Goal: Find specific page/section: Find specific page/section

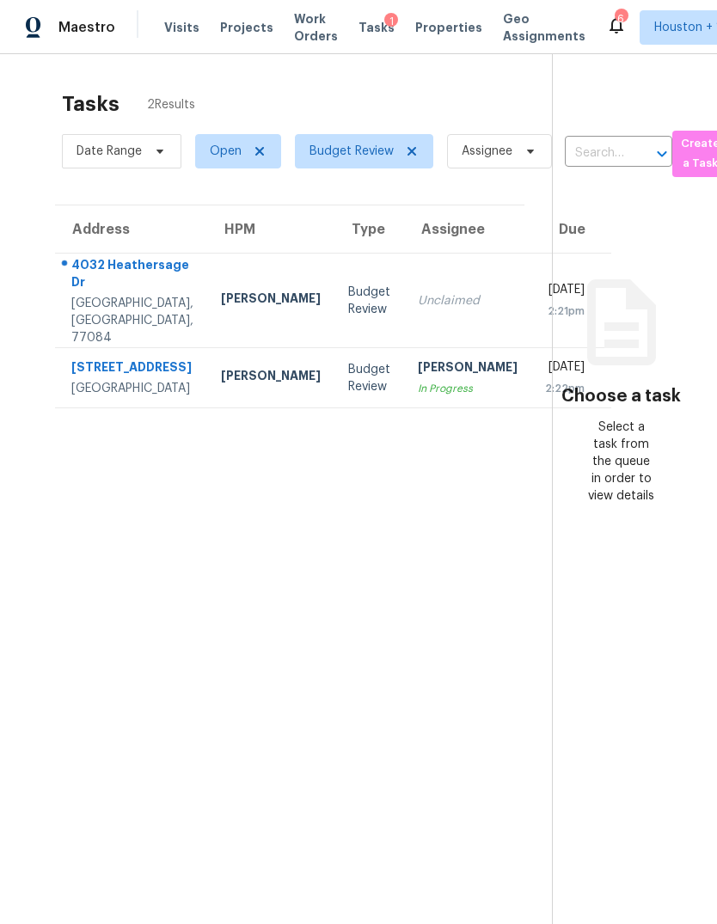
click at [94, 380] on div "[STREET_ADDRESS]" at bounding box center [132, 368] width 122 height 21
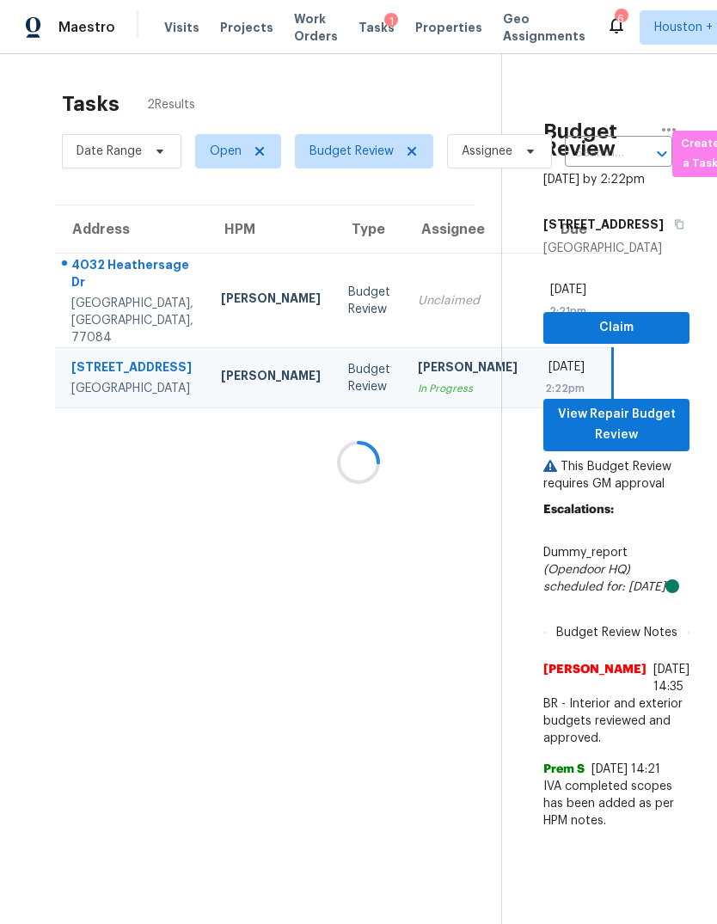
click at [648, 449] on div at bounding box center [358, 462] width 717 height 924
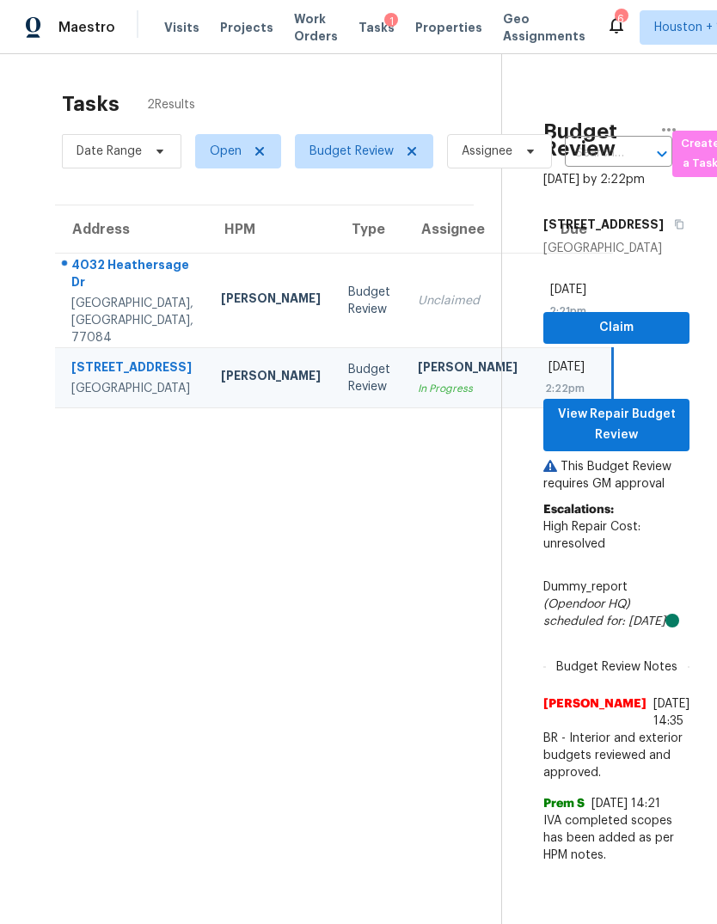
click at [404, 327] on td "Unclaimed" at bounding box center [467, 301] width 127 height 95
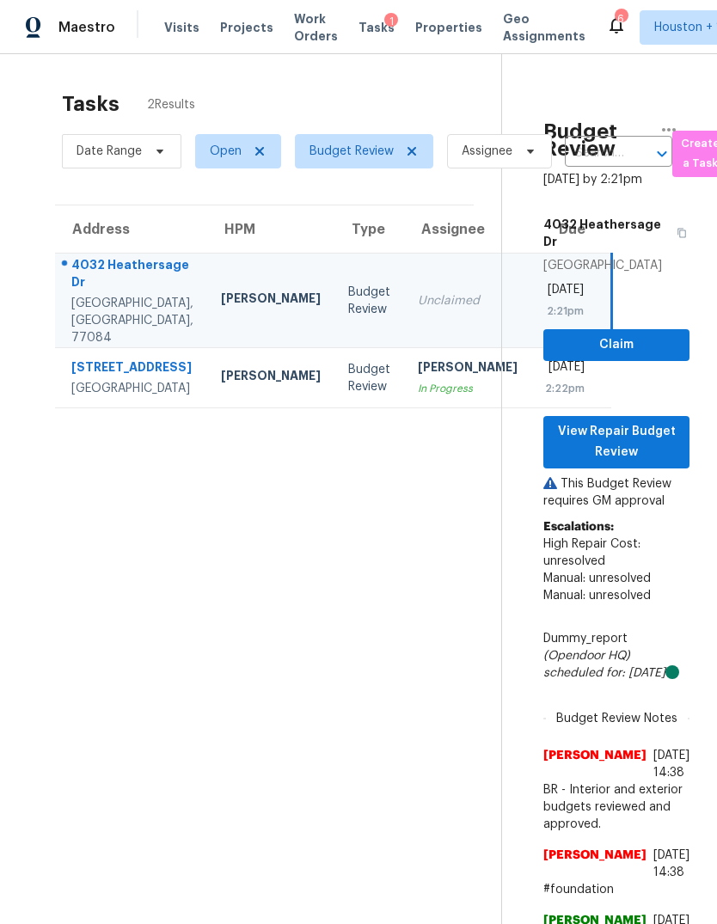
click at [647, 480] on p "This Budget Review requires GM approval" at bounding box center [616, 492] width 146 height 34
click at [646, 479] on p "This Budget Review requires GM approval" at bounding box center [616, 492] width 146 height 34
click at [658, 446] on span "View Repair Budget Review" at bounding box center [616, 442] width 119 height 42
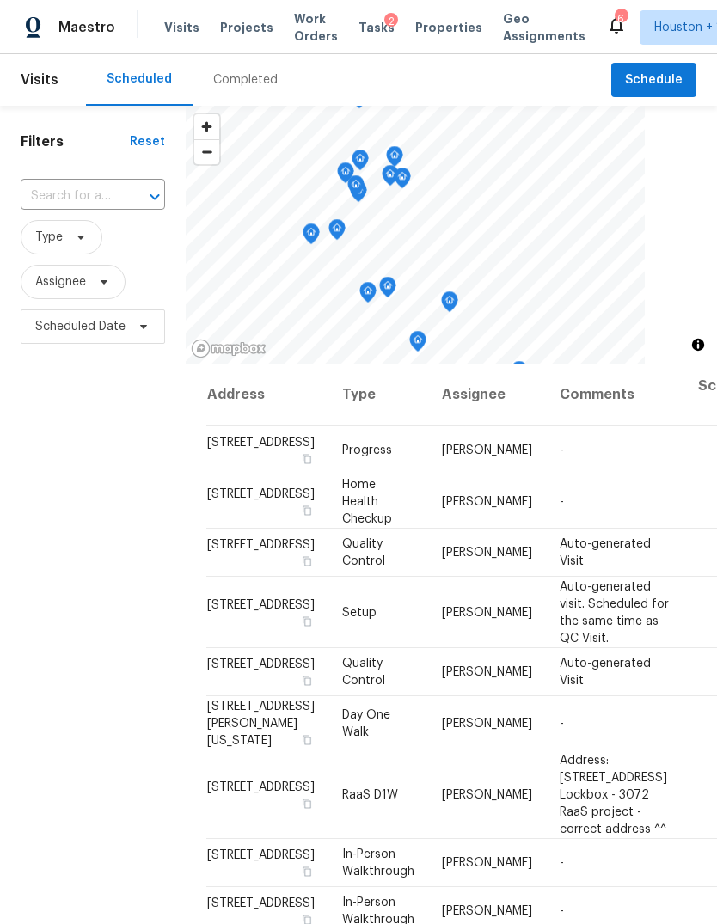
click at [238, 76] on div "Completed" at bounding box center [245, 79] width 64 height 17
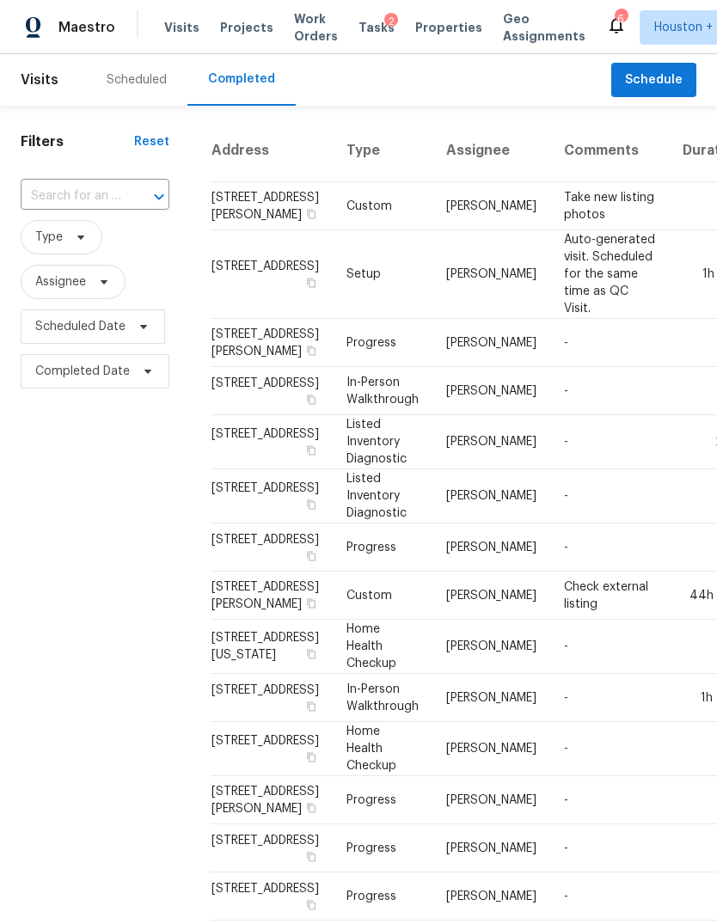
click at [96, 201] on input "text" at bounding box center [71, 196] width 101 height 27
type input "4032 h"
click at [44, 250] on li "4032 Heathersage Dr, Houston, TX 77084" at bounding box center [94, 236] width 146 height 28
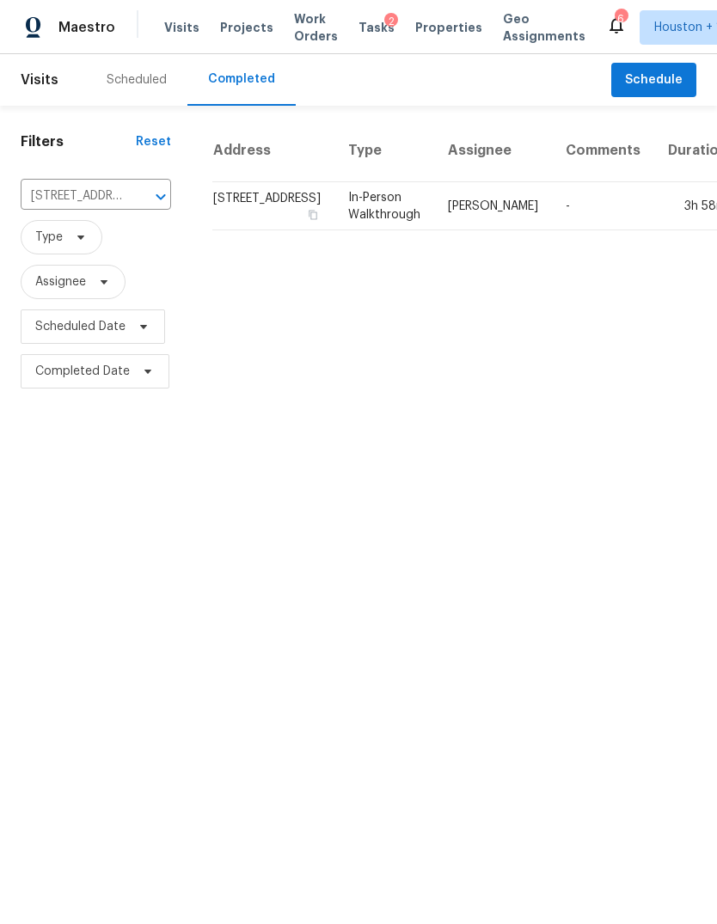
click at [655, 230] on td "3h 58m" at bounding box center [697, 206] width 87 height 48
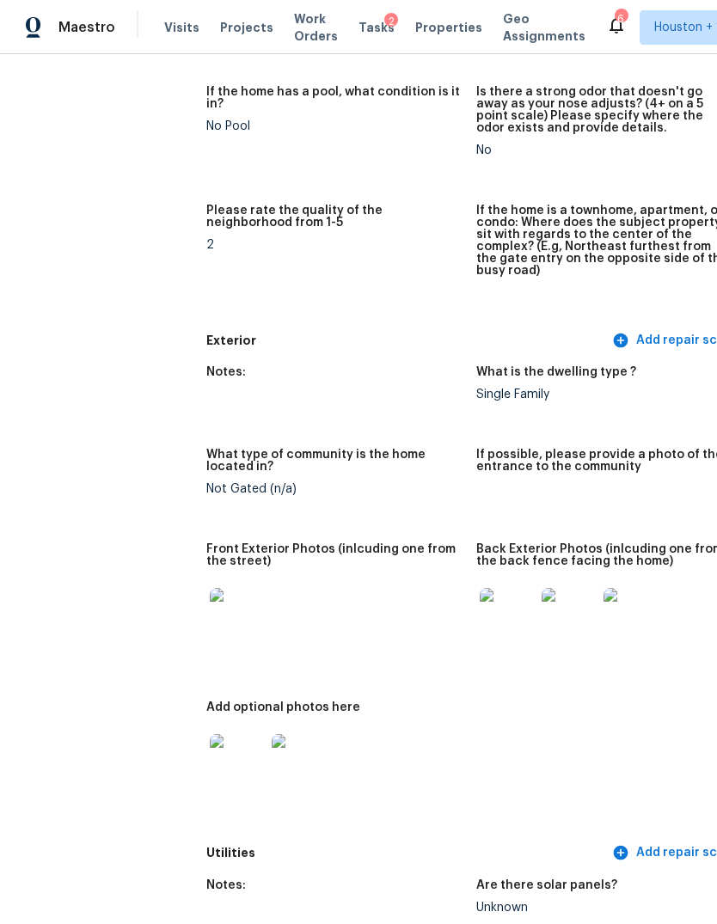
scroll to position [445, 0]
click at [210, 601] on img at bounding box center [237, 615] width 55 height 55
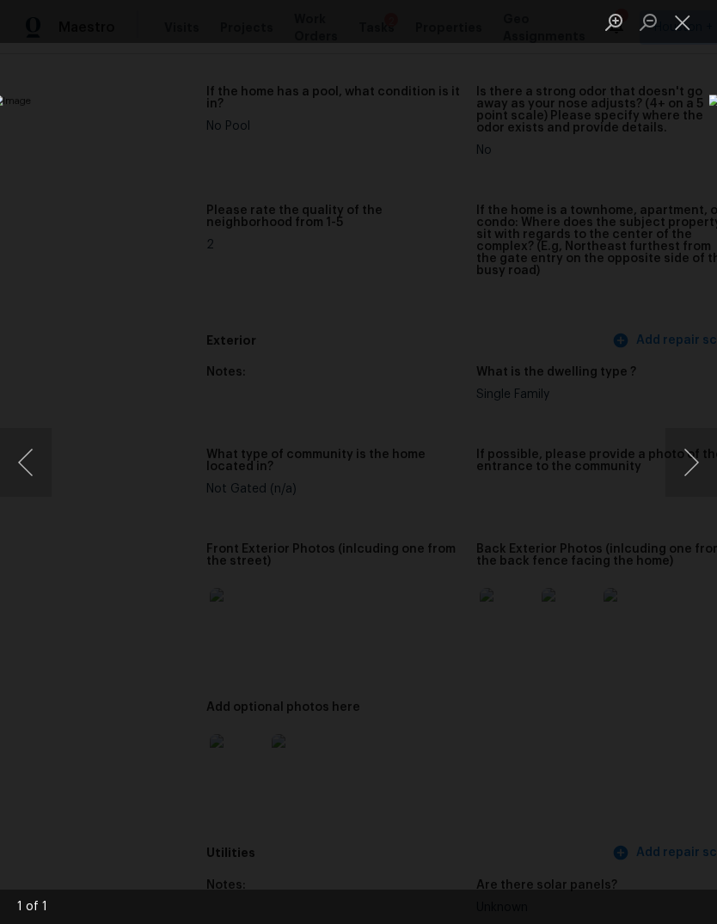
click at [689, 444] on button "Next image" at bounding box center [691, 462] width 52 height 69
click at [683, 34] on button "Close lightbox" at bounding box center [682, 22] width 34 height 30
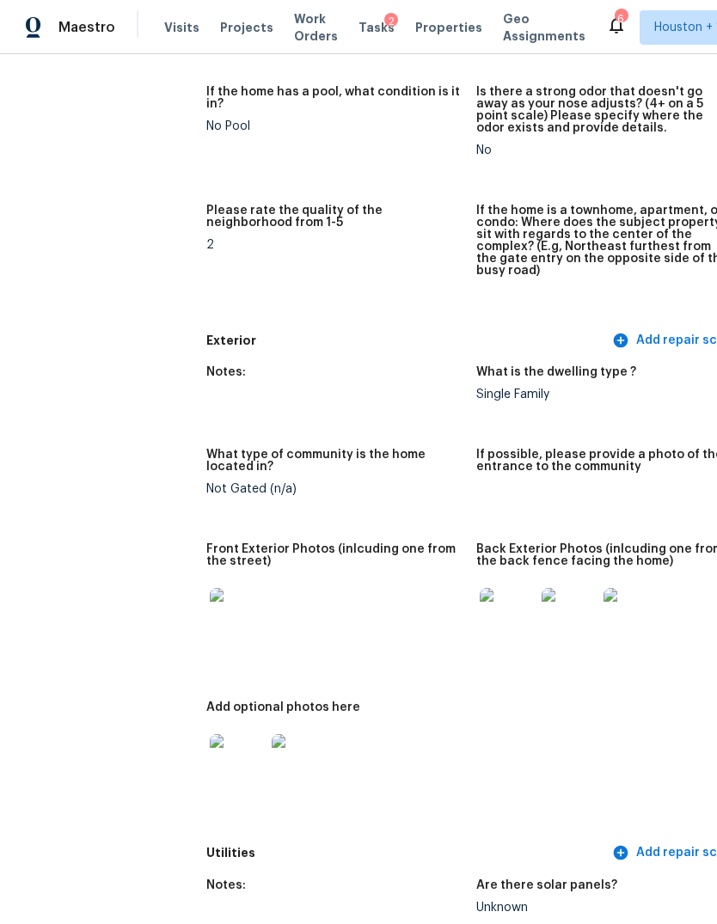
click at [480, 616] on img at bounding box center [507, 615] width 55 height 55
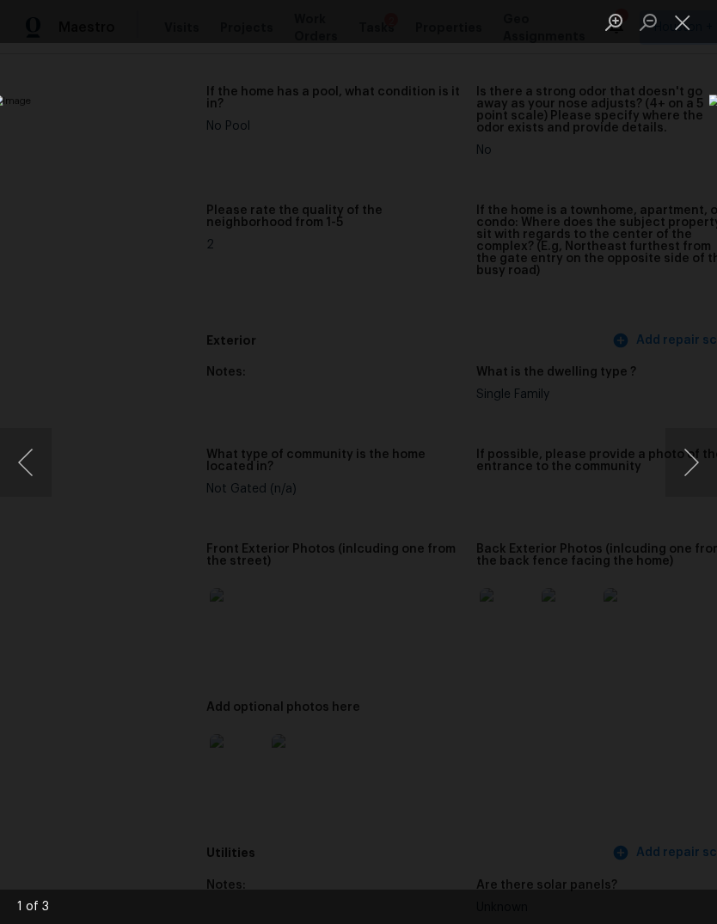
click at [689, 438] on button "Next image" at bounding box center [691, 462] width 52 height 69
click at [689, 441] on button "Next image" at bounding box center [691, 462] width 52 height 69
click at [138, 765] on div "Lightbox" at bounding box center [358, 462] width 717 height 924
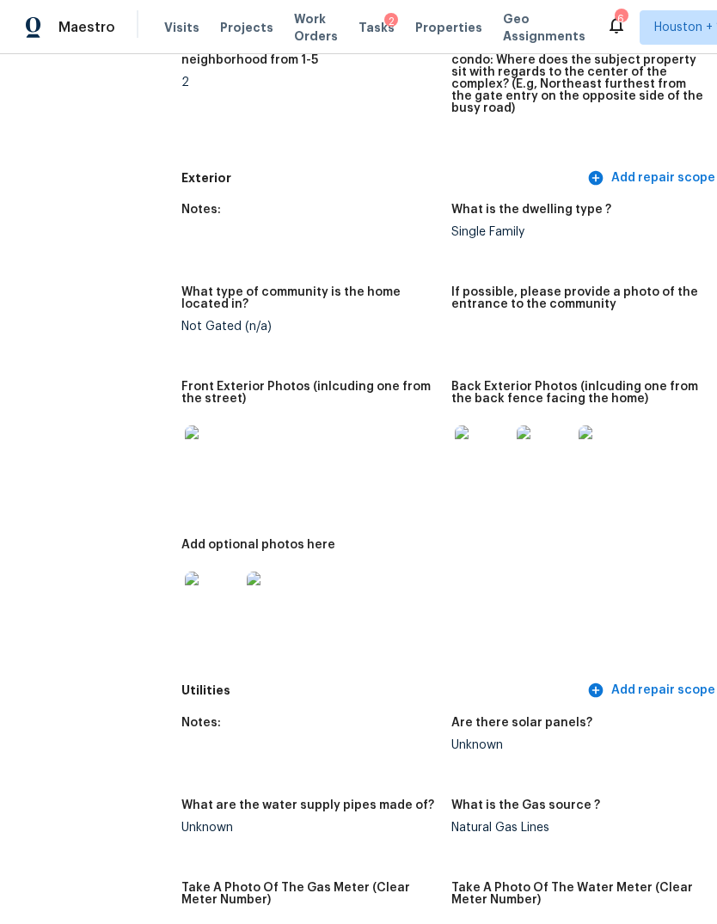
scroll to position [582, 37]
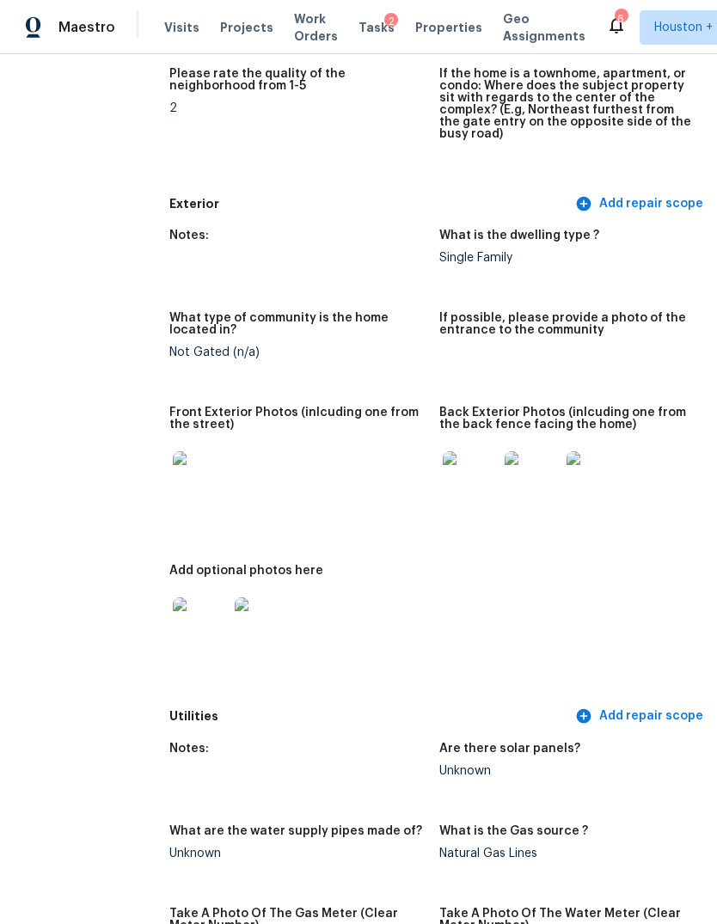
click at [443, 471] on img at bounding box center [470, 478] width 55 height 55
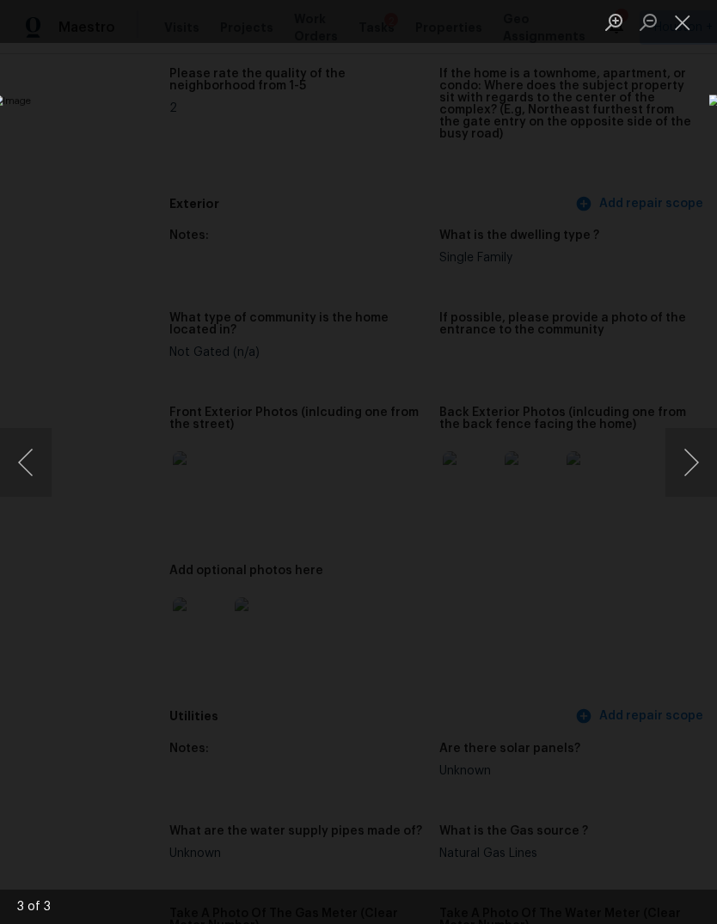
click at [695, 466] on button "Next image" at bounding box center [691, 462] width 52 height 69
click at [693, 468] on button "Next image" at bounding box center [691, 462] width 52 height 69
click at [23, 463] on button "Previous image" at bounding box center [26, 462] width 52 height 69
click at [673, 167] on div "Lightbox" at bounding box center [358, 462] width 717 height 924
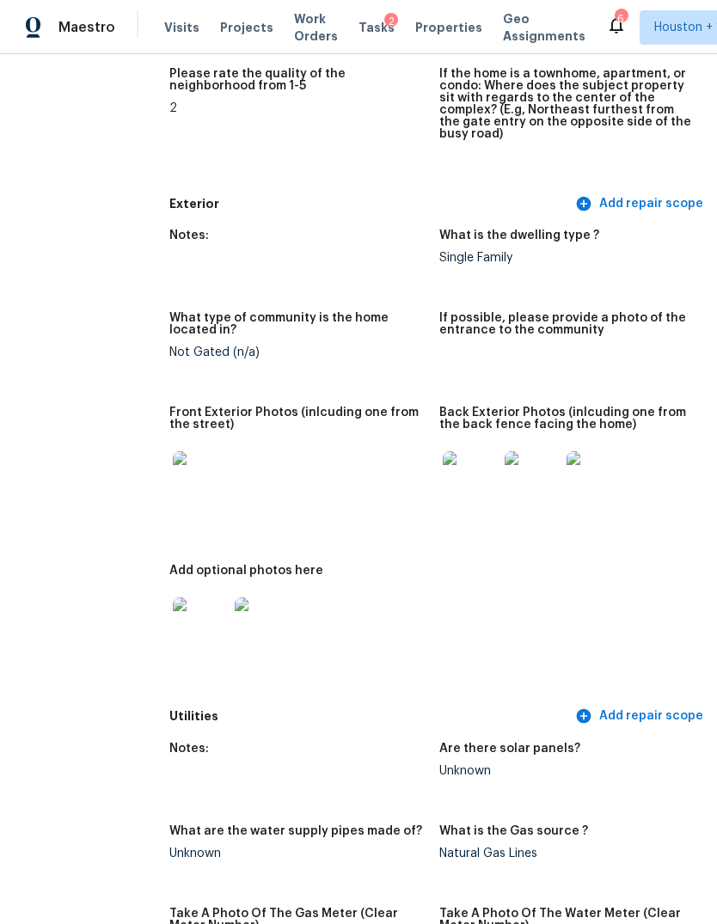
click at [173, 476] on img at bounding box center [200, 478] width 55 height 55
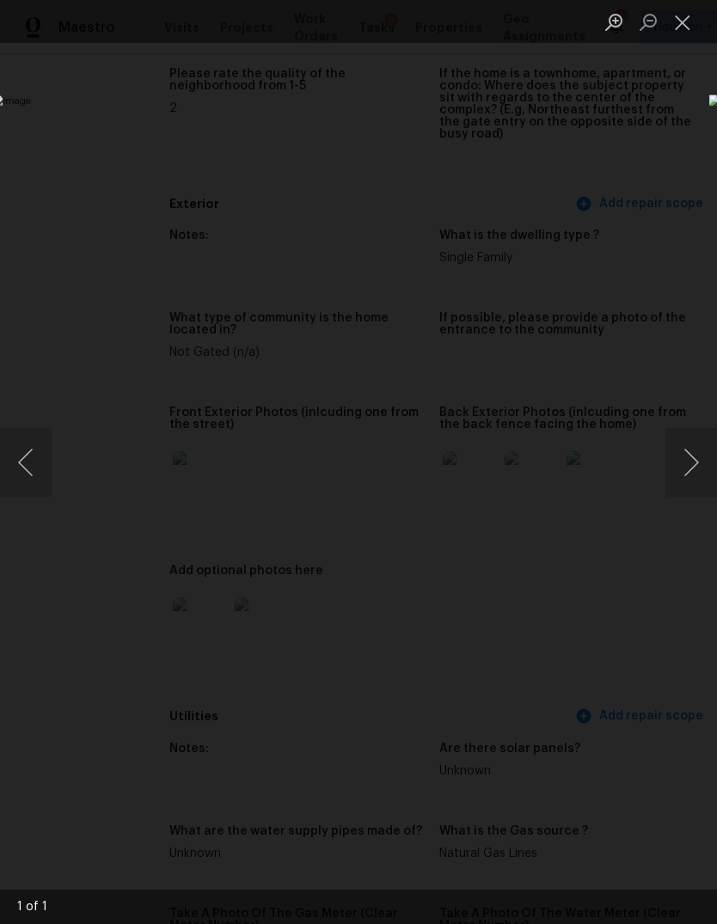
click at [692, 459] on button "Next image" at bounding box center [691, 462] width 52 height 69
click at [685, 160] on div "Lightbox" at bounding box center [358, 462] width 717 height 924
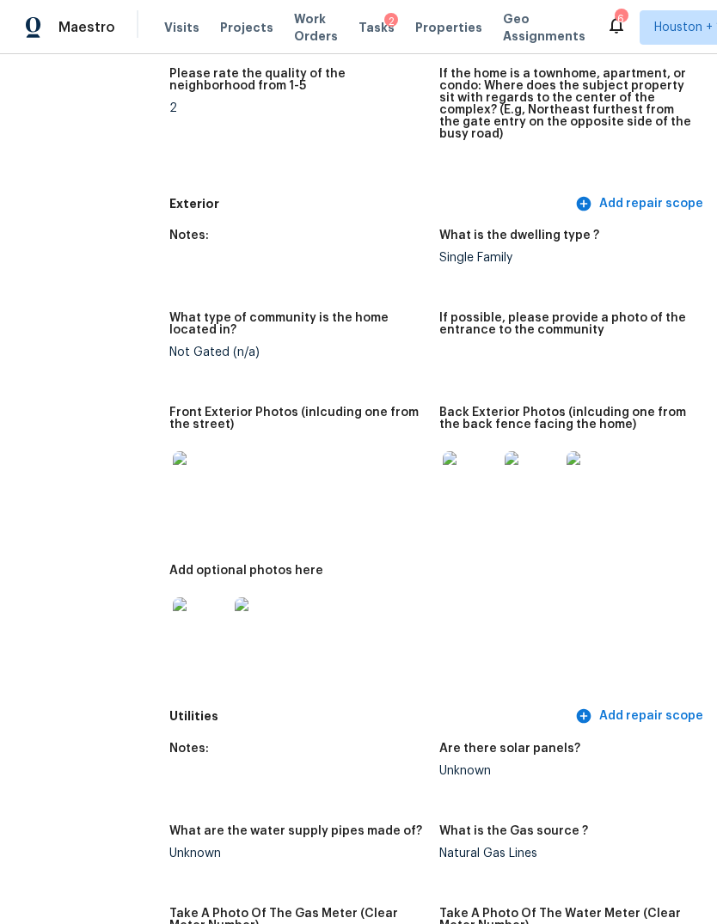
click at [685, 160] on div "All visits 4032 Heathersage Dr Houston, TX 77084 Home details Other Visits No p…" at bounding box center [358, 489] width 717 height 870
click at [173, 621] on img at bounding box center [200, 624] width 55 height 55
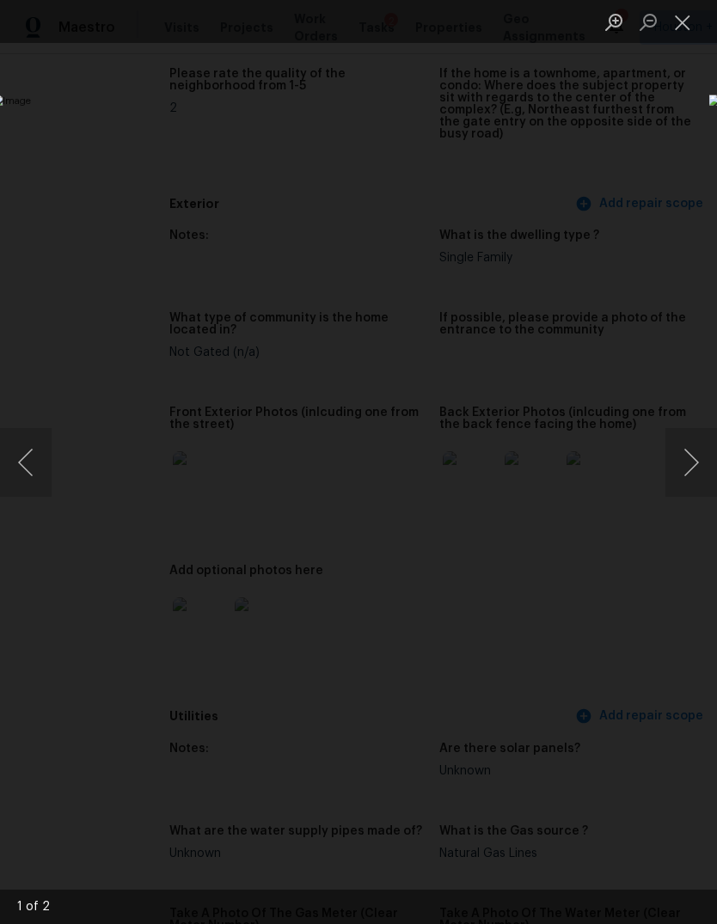
click at [698, 462] on button "Next image" at bounding box center [691, 462] width 52 height 69
click at [695, 457] on button "Next image" at bounding box center [691, 462] width 52 height 69
click at [692, 154] on div "Lightbox" at bounding box center [358, 462] width 717 height 924
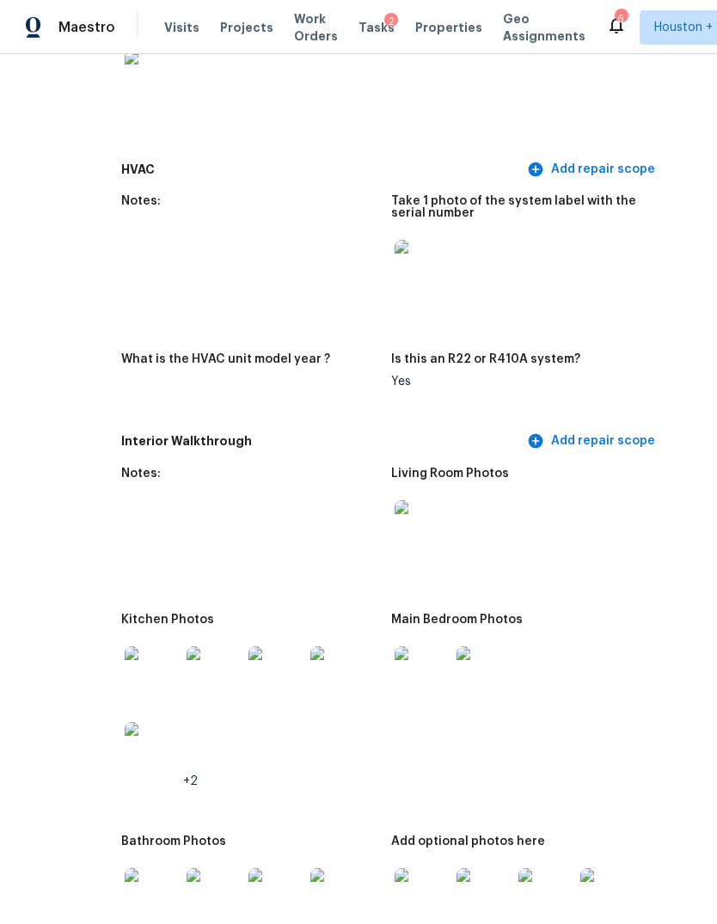
scroll to position [1642, 84]
click at [126, 659] on img at bounding box center [153, 673] width 55 height 55
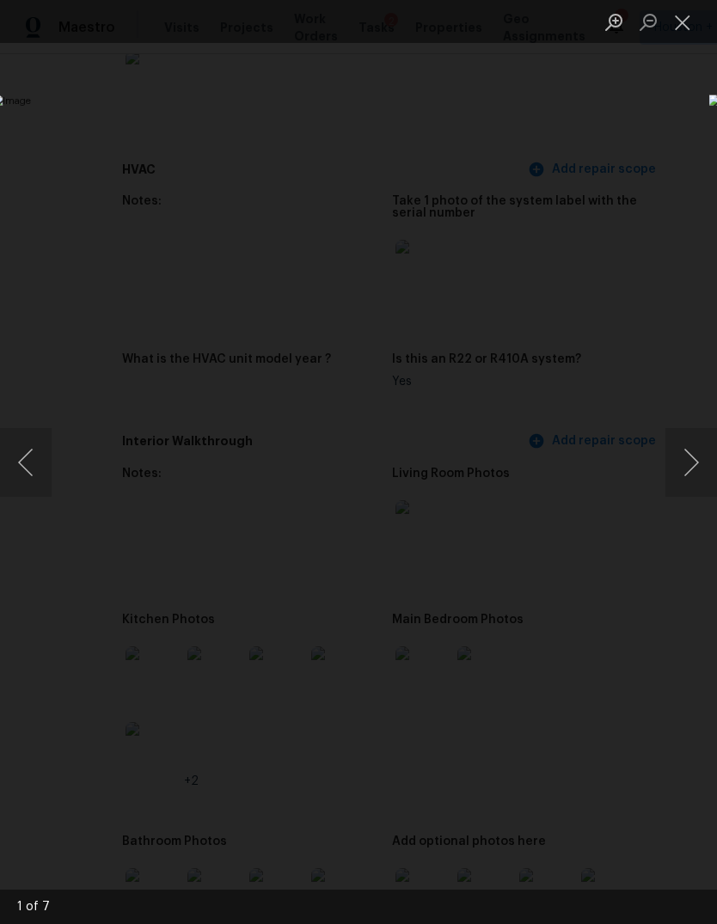
click at [694, 458] on button "Next image" at bounding box center [691, 462] width 52 height 69
click at [681, 463] on button "Next image" at bounding box center [691, 462] width 52 height 69
click at [683, 469] on button "Next image" at bounding box center [691, 462] width 52 height 69
click at [684, 468] on button "Next image" at bounding box center [691, 462] width 52 height 69
click at [124, 724] on div "Lightbox" at bounding box center [358, 462] width 717 height 924
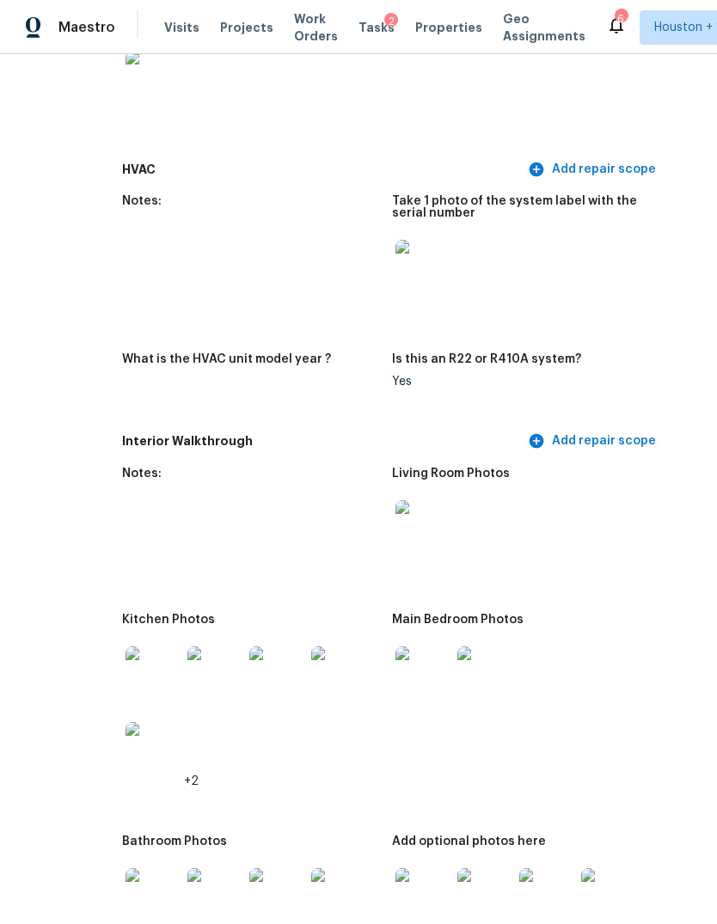
click at [395, 666] on img at bounding box center [422, 673] width 55 height 55
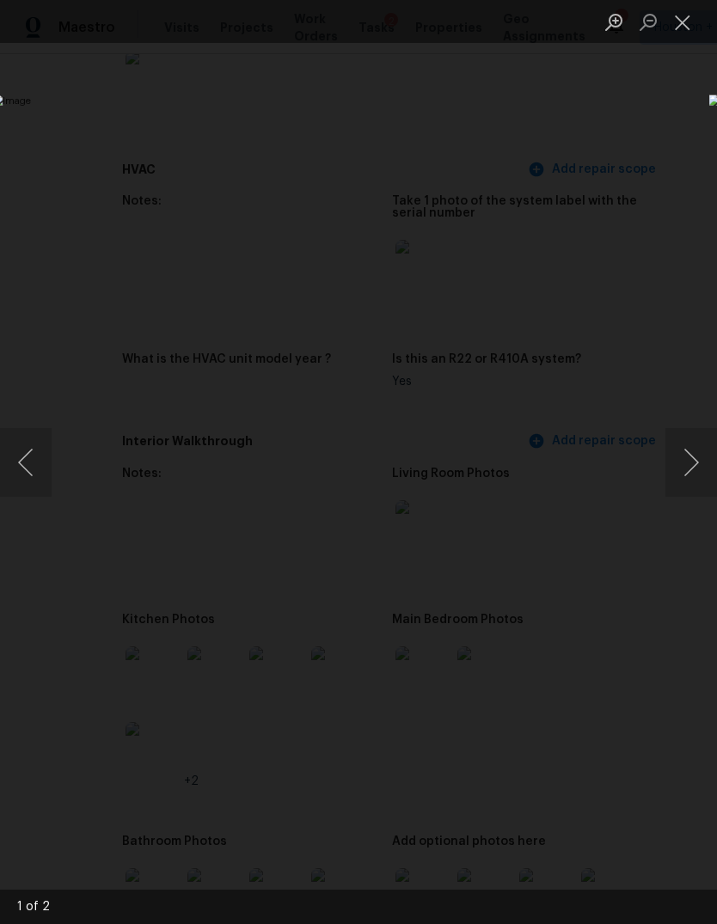
click at [693, 476] on button "Next image" at bounding box center [691, 462] width 52 height 69
click at [146, 764] on div "Lightbox" at bounding box center [358, 462] width 717 height 924
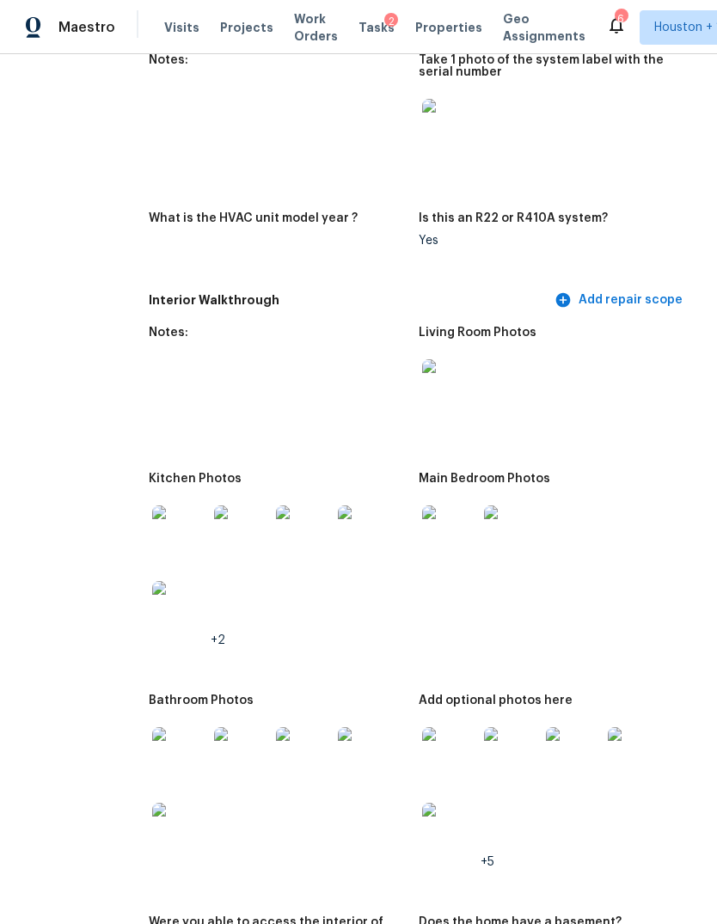
scroll to position [1934, 29]
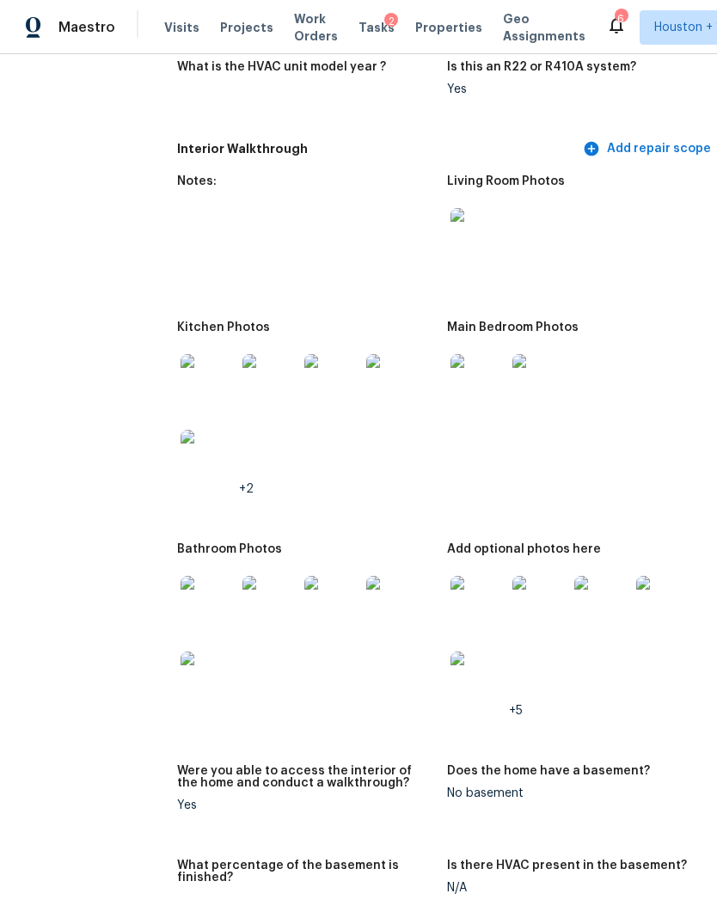
click at [181, 587] on img at bounding box center [208, 603] width 55 height 55
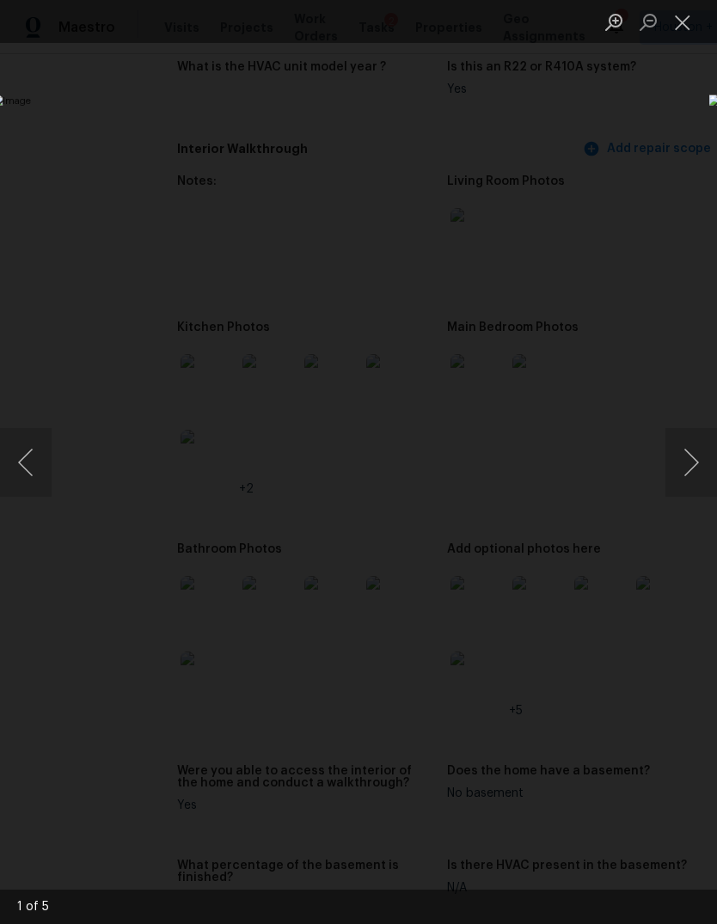
click at [694, 467] on button "Next image" at bounding box center [691, 462] width 52 height 69
click at [691, 468] on button "Next image" at bounding box center [691, 462] width 52 height 69
click at [689, 468] on button "Next image" at bounding box center [691, 462] width 52 height 69
click at [687, 472] on button "Next image" at bounding box center [691, 462] width 52 height 69
click at [689, 475] on button "Next image" at bounding box center [691, 462] width 52 height 69
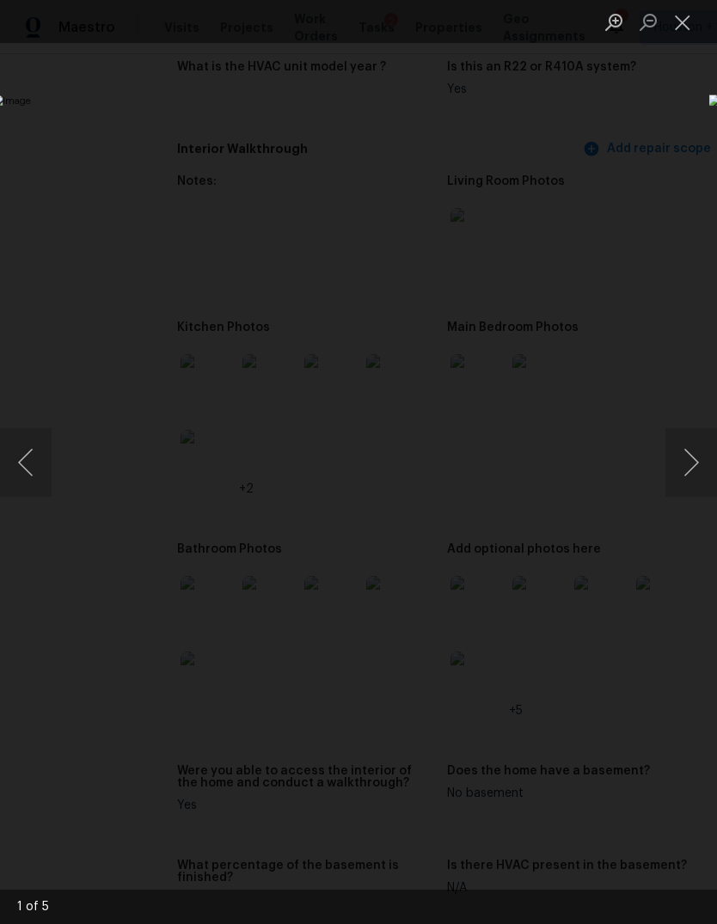
click at [689, 478] on button "Next image" at bounding box center [691, 462] width 52 height 69
click at [151, 769] on div "Lightbox" at bounding box center [358, 462] width 717 height 924
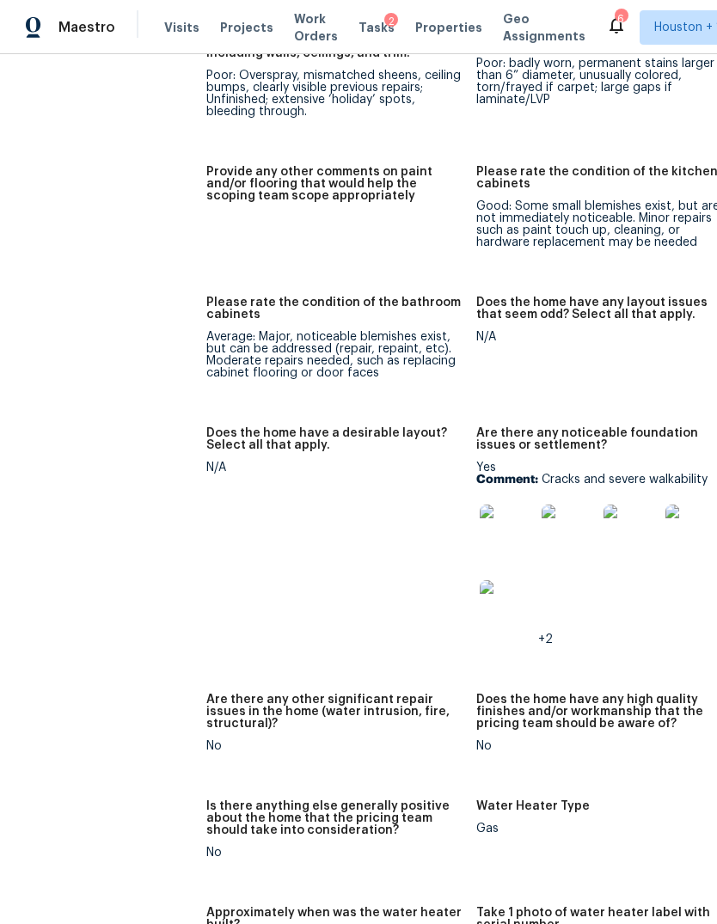
scroll to position [2841, 0]
click at [480, 524] on img at bounding box center [507, 532] width 55 height 55
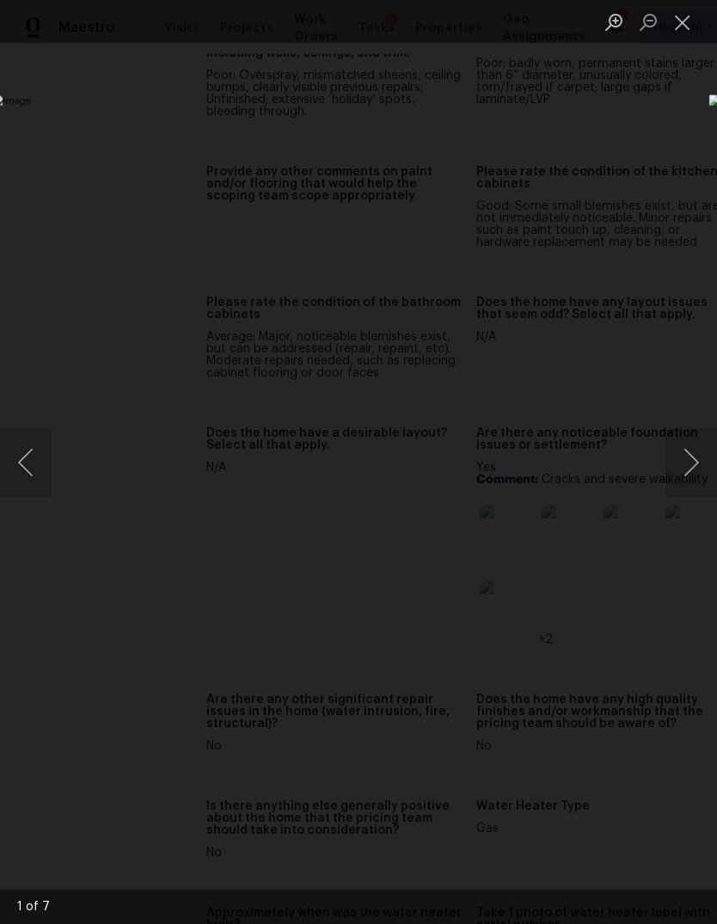
click at [689, 473] on button "Next image" at bounding box center [691, 462] width 52 height 69
click at [684, 478] on button "Next image" at bounding box center [691, 462] width 52 height 69
click at [683, 477] on button "Next image" at bounding box center [691, 462] width 52 height 69
click at [691, 466] on button "Next image" at bounding box center [691, 462] width 52 height 69
click at [131, 775] on div "Lightbox" at bounding box center [358, 462] width 717 height 924
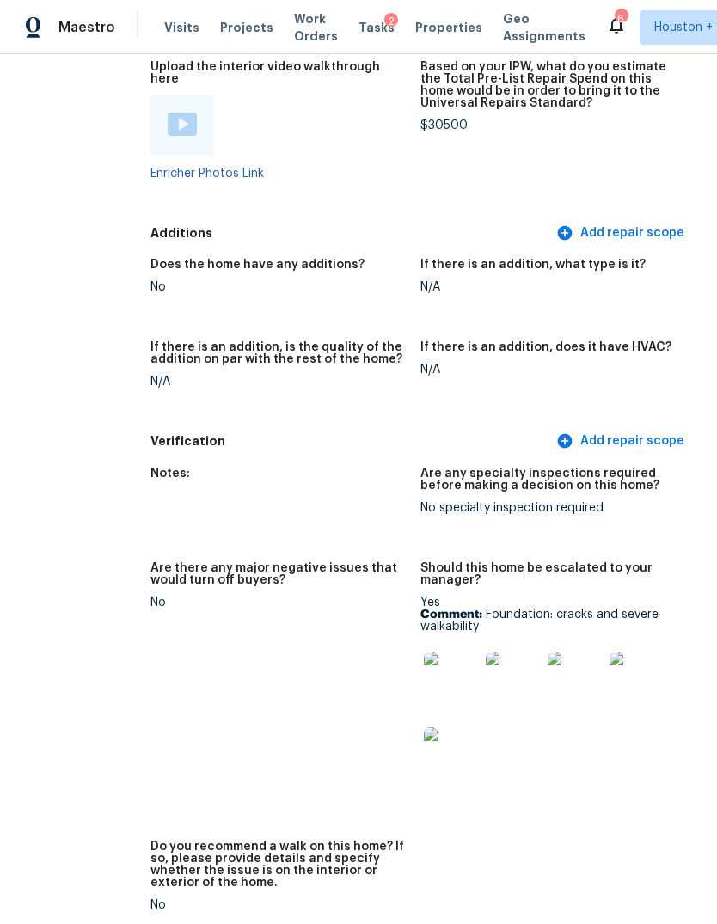
scroll to position [4018, 81]
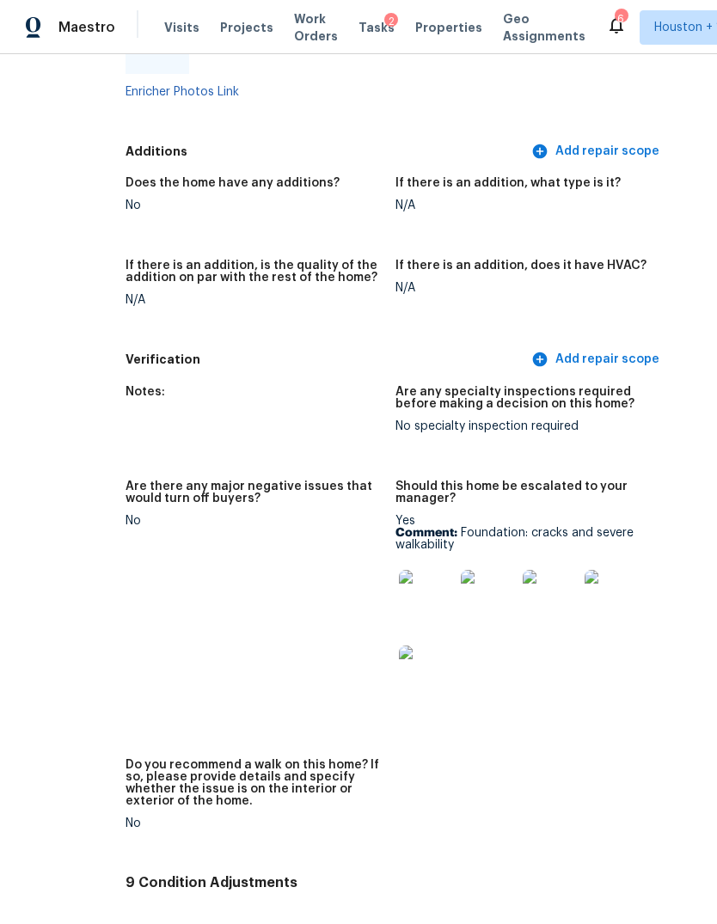
click at [399, 570] on img at bounding box center [426, 597] width 55 height 55
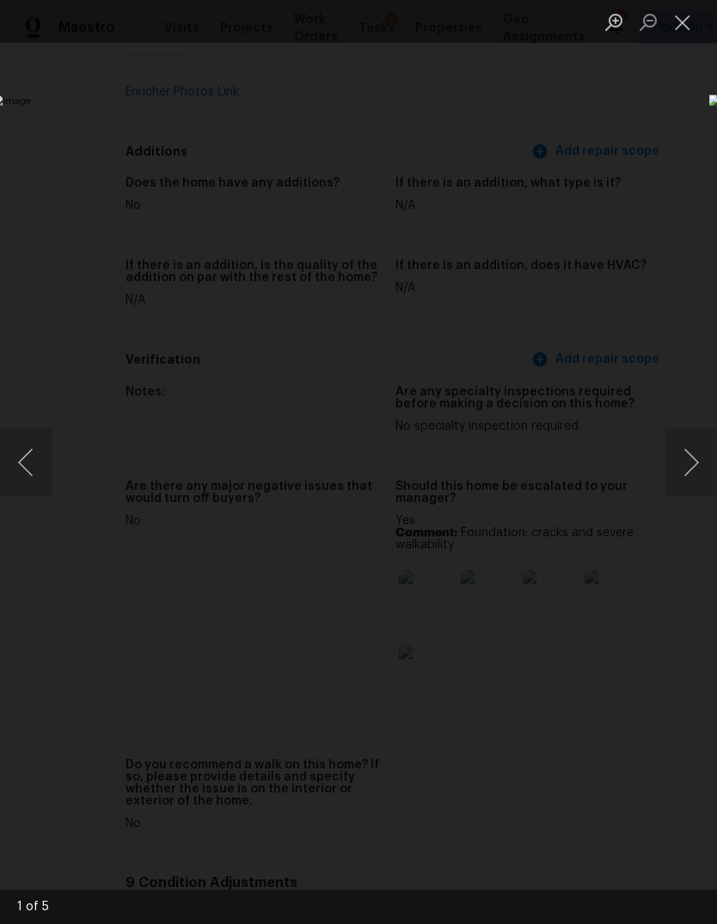
click at [686, 449] on button "Next image" at bounding box center [691, 462] width 52 height 69
click at [683, 446] on button "Next image" at bounding box center [691, 462] width 52 height 69
click at [689, 451] on button "Next image" at bounding box center [691, 462] width 52 height 69
click at [695, 451] on button "Next image" at bounding box center [691, 462] width 52 height 69
click at [670, 796] on div "Lightbox" at bounding box center [358, 462] width 717 height 924
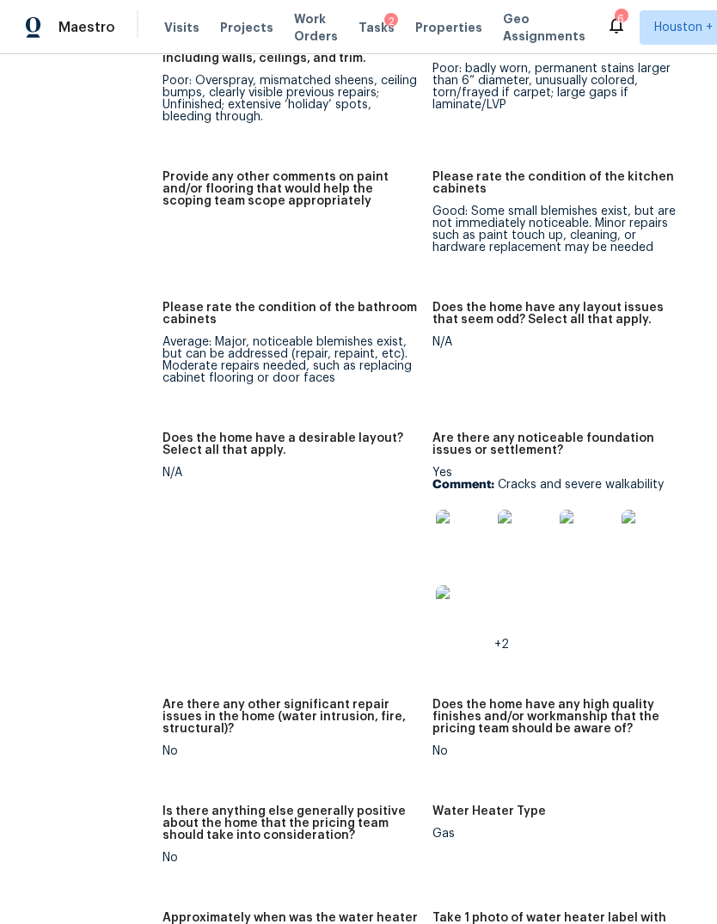
scroll to position [2835, 44]
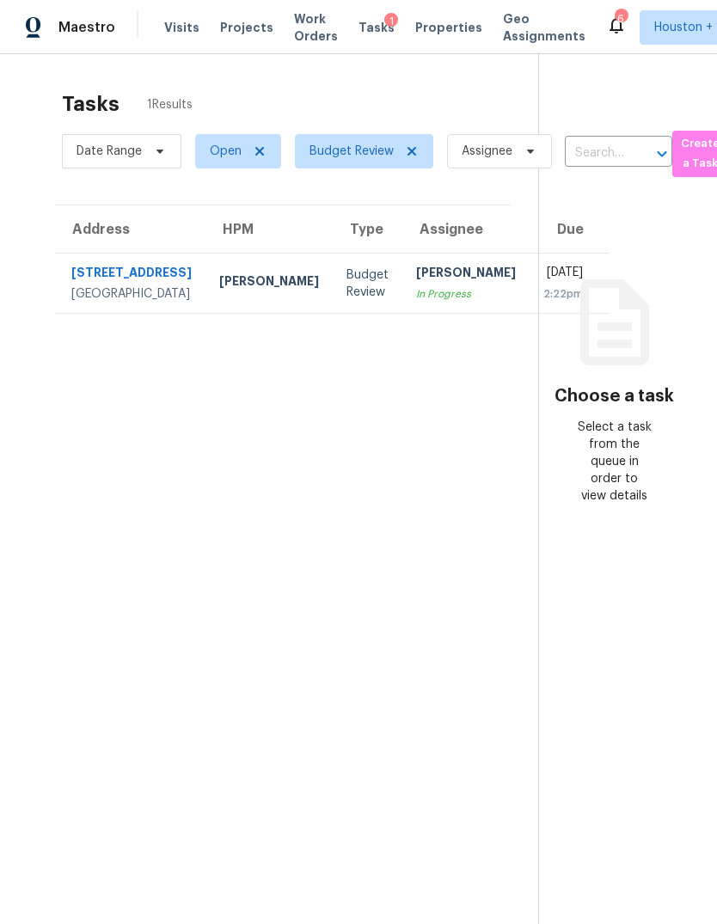
click at [543, 303] on div "2:22pm" at bounding box center [563, 293] width 40 height 17
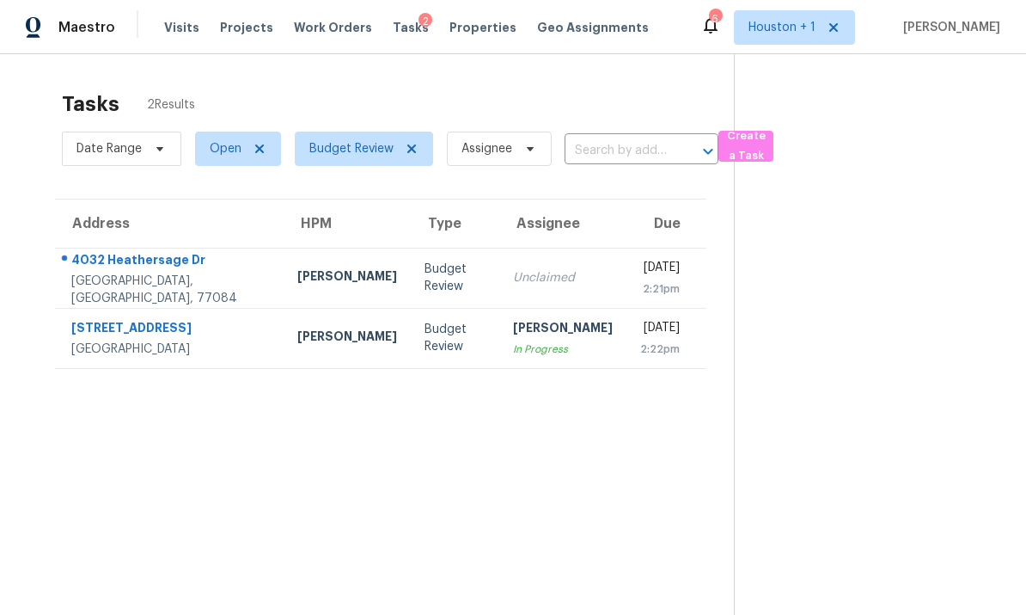
scroll to position [24, 0]
